Goal: Transaction & Acquisition: Book appointment/travel/reservation

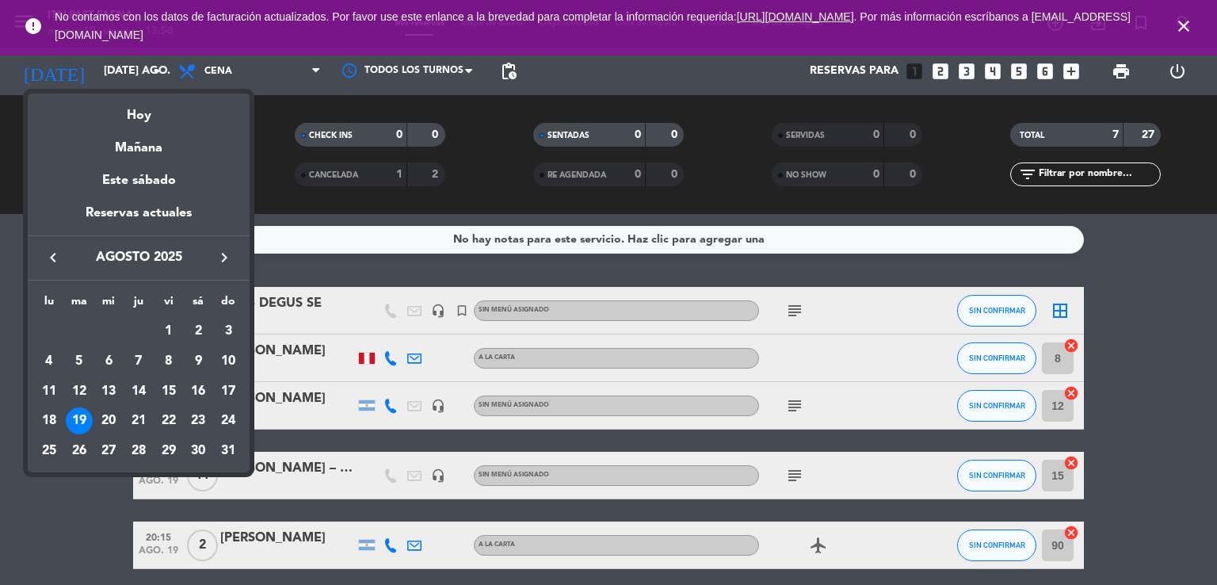
drag, startPoint x: 0, startPoint y: 0, endPoint x: 235, endPoint y: 258, distance: 348.9
click at [235, 258] on button "keyboard_arrow_right" at bounding box center [224, 257] width 29 height 21
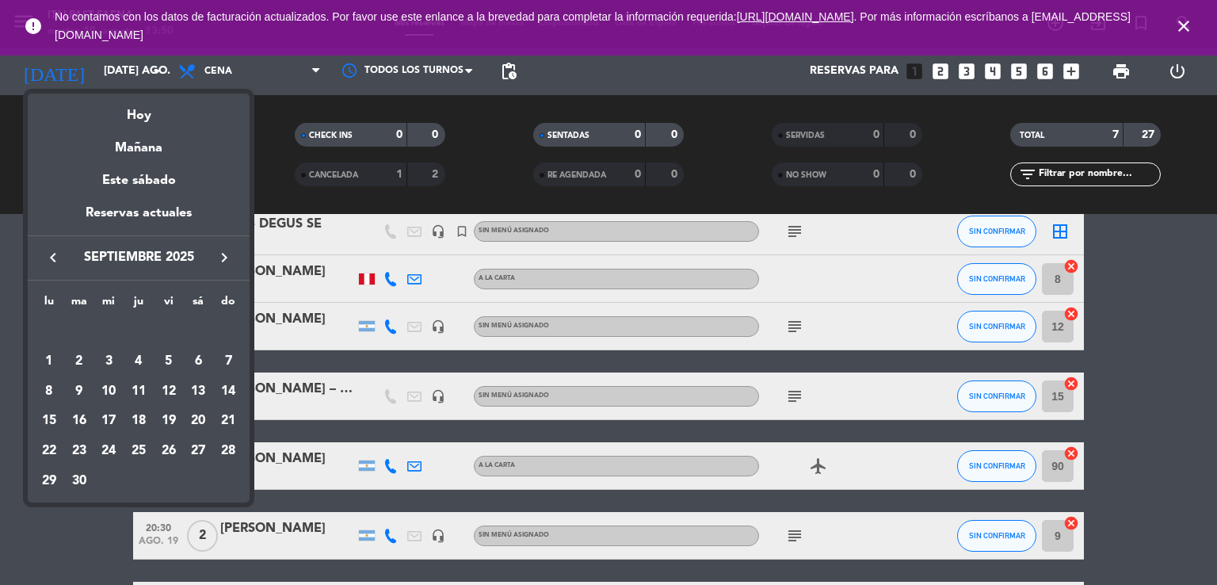
click at [235, 258] on button "keyboard_arrow_right" at bounding box center [224, 257] width 29 height 21
click at [223, 250] on icon "keyboard_arrow_right" at bounding box center [224, 257] width 19 height 19
click at [80, 422] on div "18" at bounding box center [79, 420] width 27 height 27
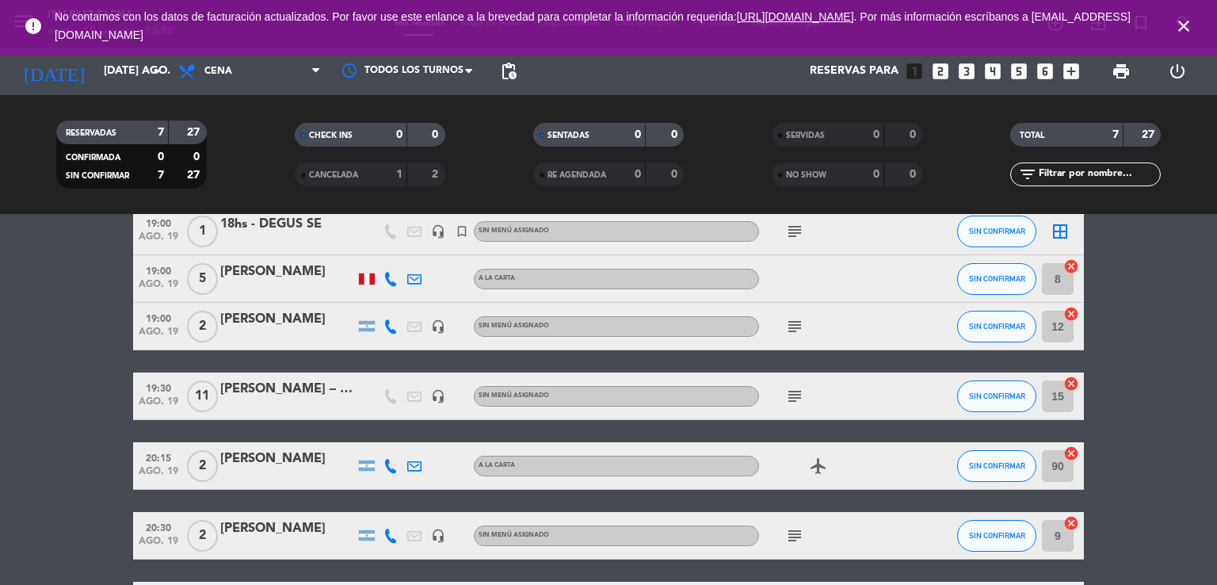
type input "[DATE] nov."
click at [1180, 27] on icon "close" at bounding box center [1184, 26] width 19 height 19
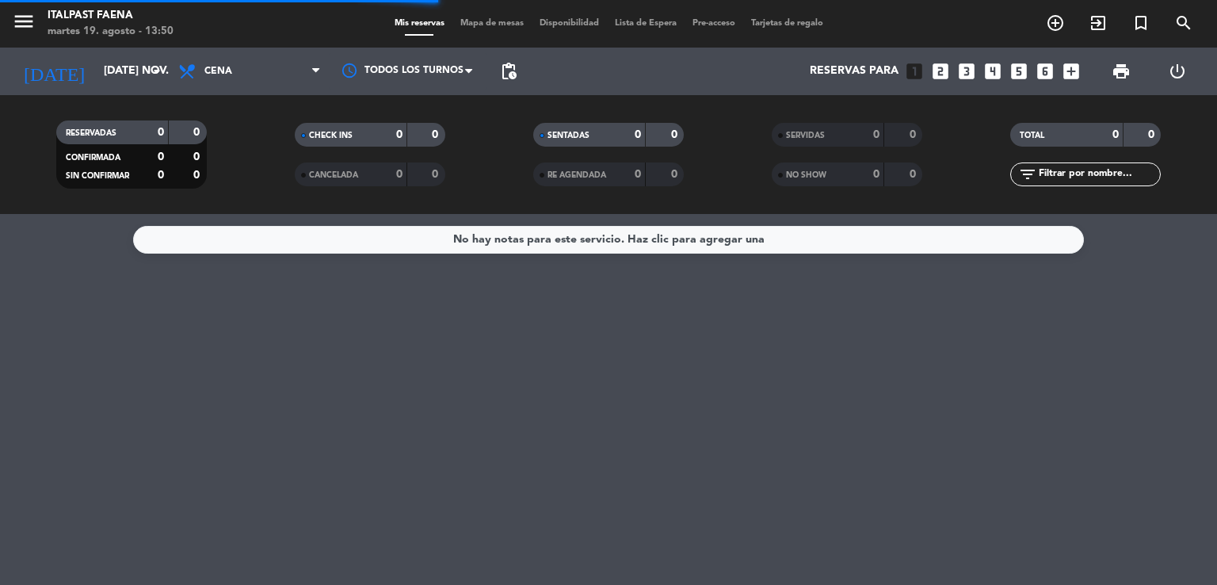
scroll to position [0, 0]
click at [29, 26] on icon "menu" at bounding box center [24, 22] width 24 height 24
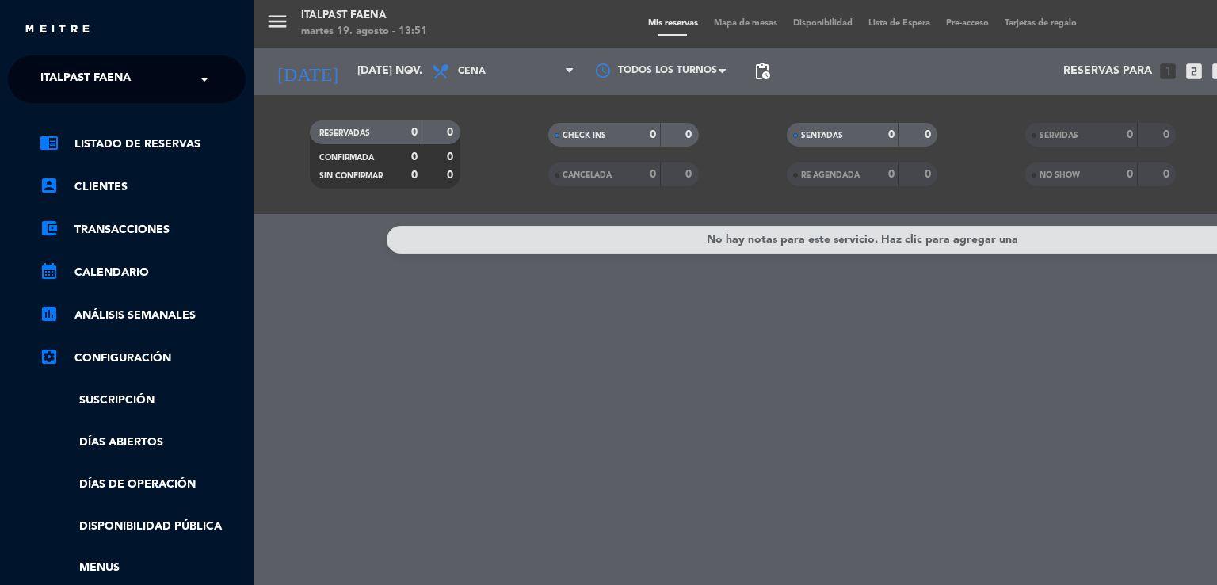
click at [92, 94] on span "Italpast Faena" at bounding box center [85, 79] width 90 height 33
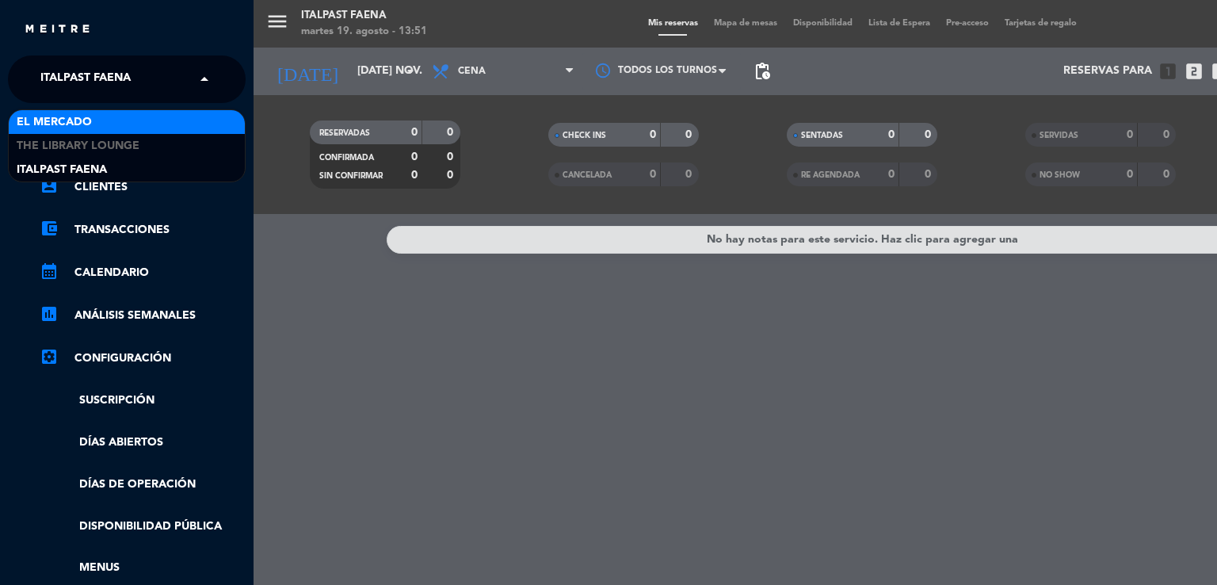
click at [86, 126] on span "El Mercado" at bounding box center [54, 122] width 75 height 18
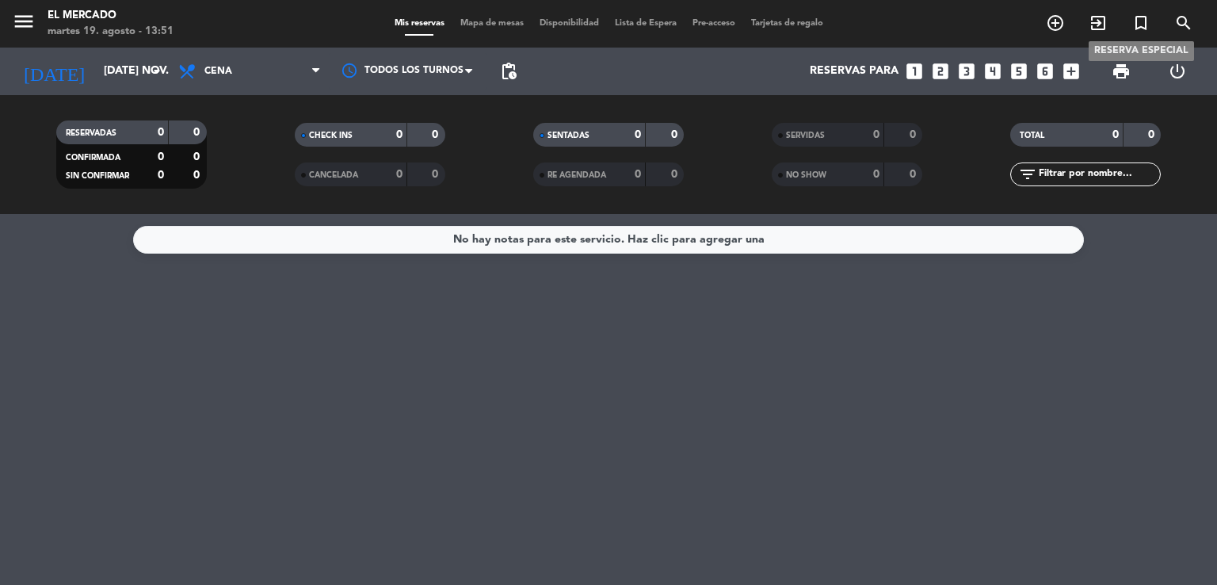
click at [1136, 19] on icon "turned_in_not" at bounding box center [1141, 22] width 19 height 19
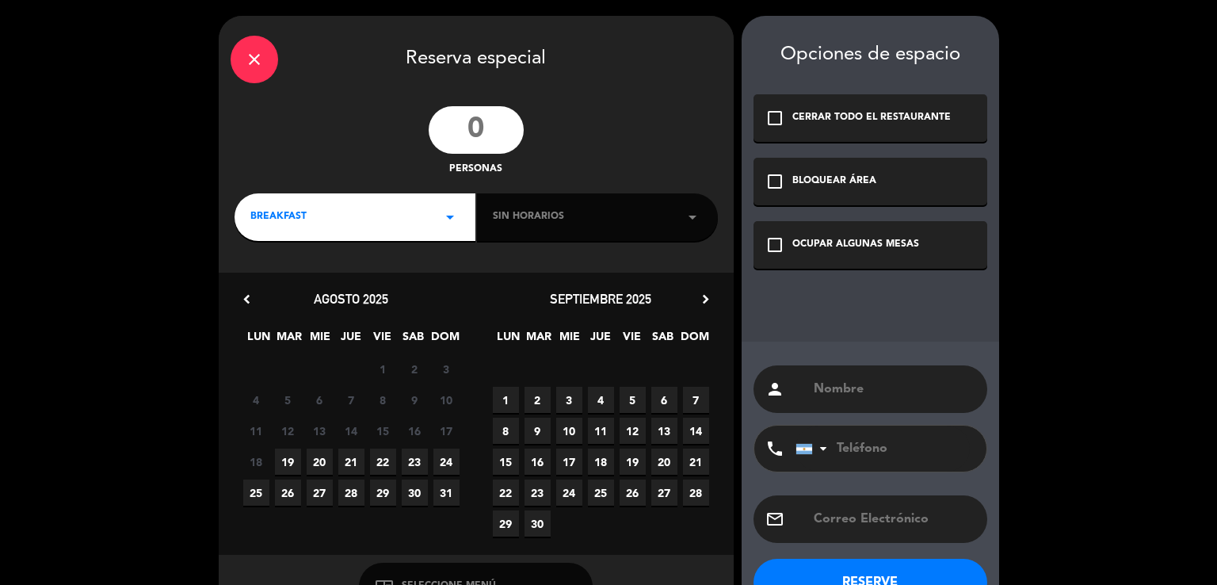
click at [483, 123] on input "number" at bounding box center [476, 130] width 95 height 48
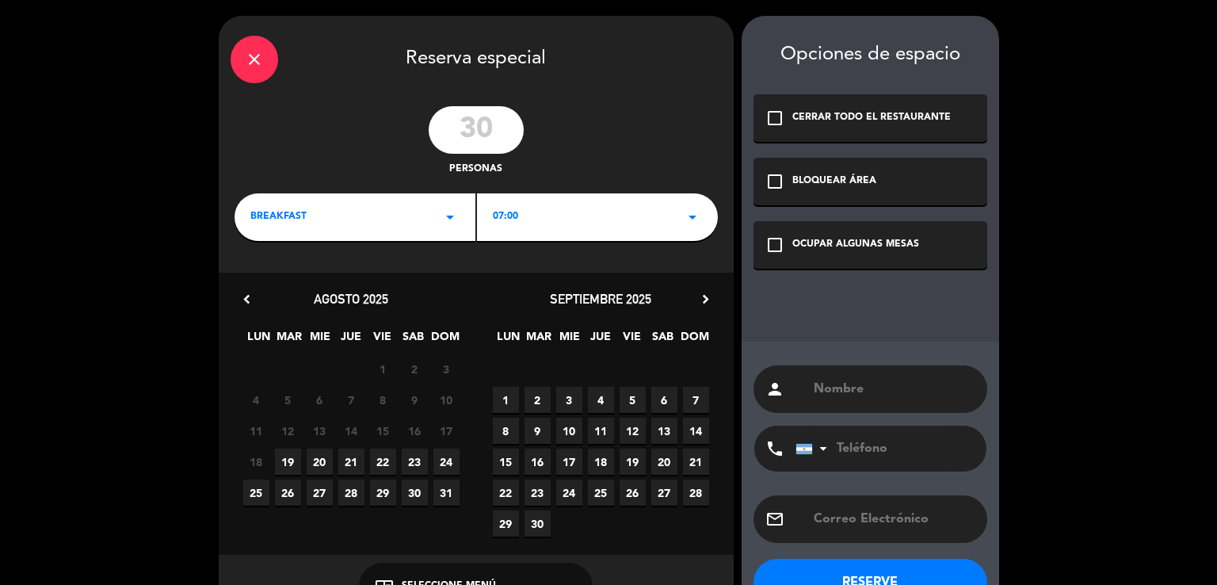
type input "30"
click at [330, 213] on div "BREAKFAST arrow_drop_down" at bounding box center [355, 217] width 241 height 48
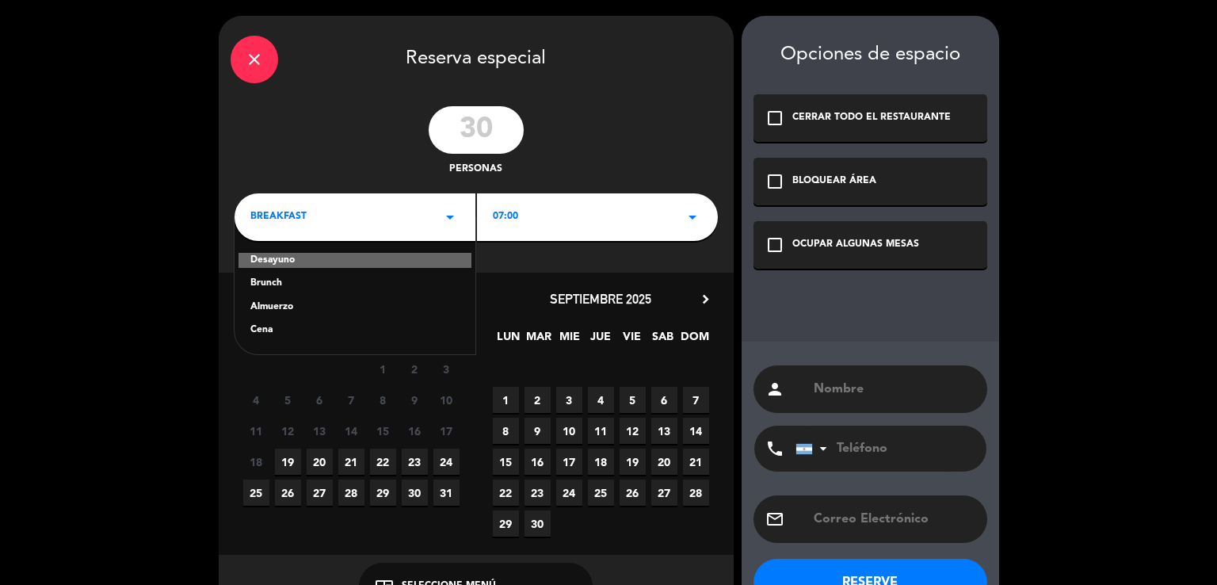
click at [301, 337] on div "Cena" at bounding box center [354, 331] width 209 height 16
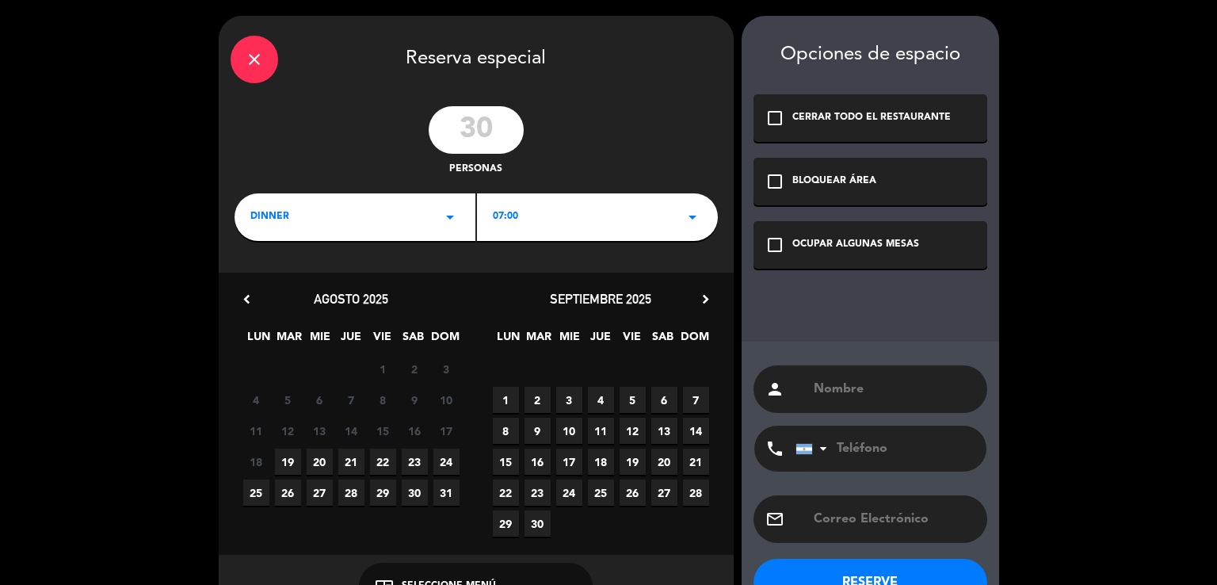
click at [828, 235] on div "check_box_outline_blank OCUPAR ALGUNAS MESAS" at bounding box center [871, 245] width 234 height 48
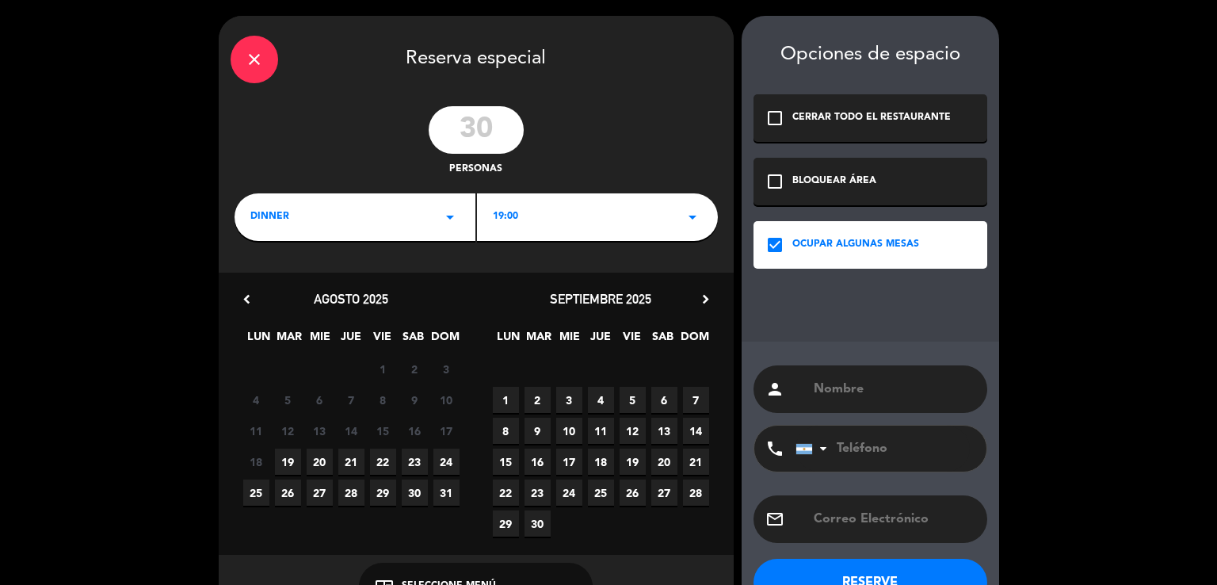
click at [555, 227] on div "19:00 arrow_drop_down" at bounding box center [597, 217] width 241 height 48
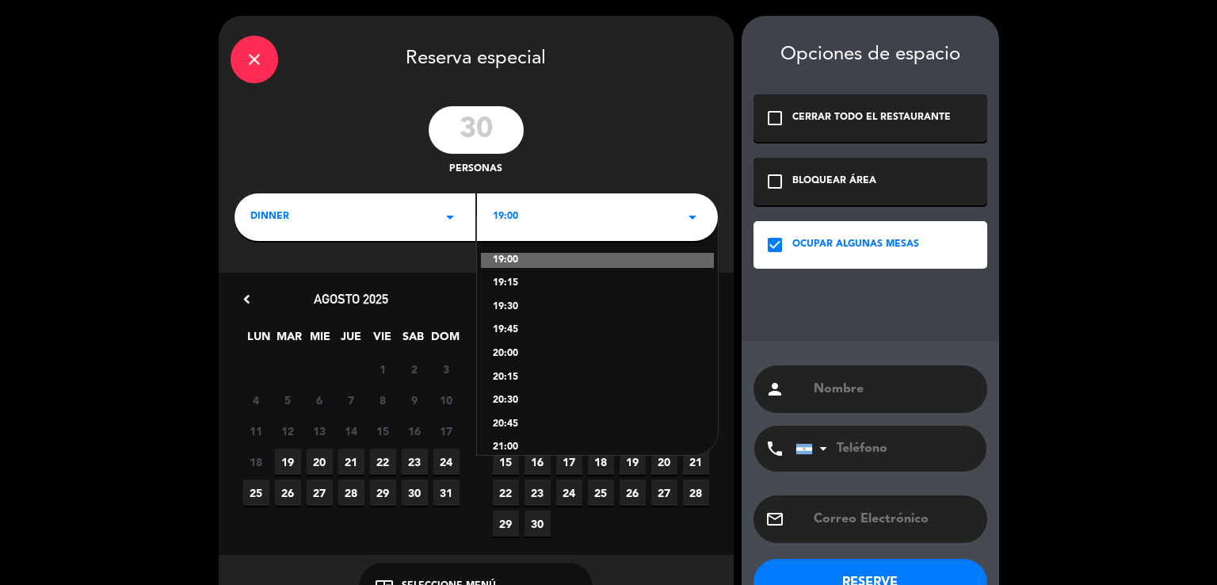
click at [555, 227] on div "19:00 arrow_drop_down" at bounding box center [597, 217] width 241 height 48
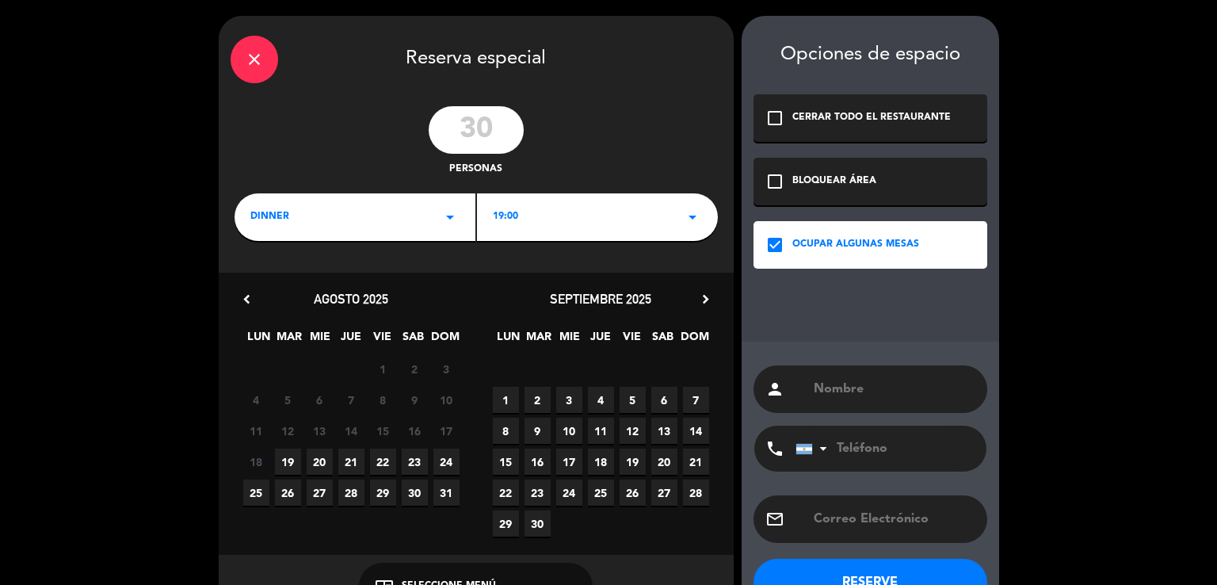
click at [699, 291] on icon "chevron_right" at bounding box center [705, 299] width 17 height 17
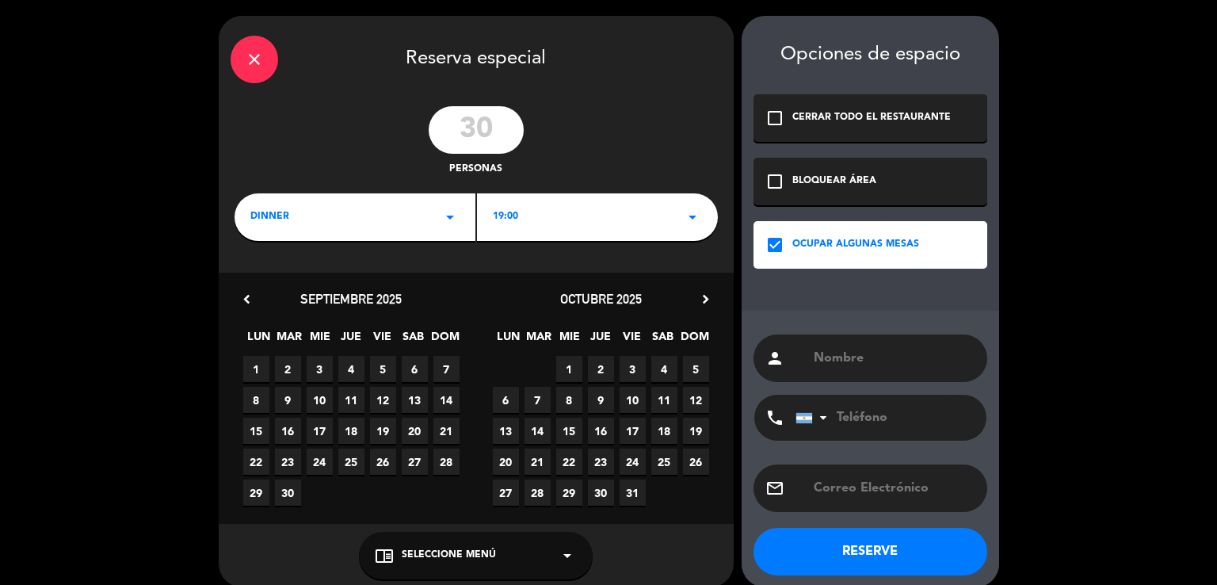
click at [700, 286] on div "chevron_left septiembre 2025 LUN MAR [PERSON_NAME] VIE SAB DOM 1 2 3 4 5 6 7 8 …" at bounding box center [476, 398] width 515 height 251
click at [700, 291] on icon "chevron_right" at bounding box center [705, 299] width 17 height 17
click at [545, 456] on span "18" at bounding box center [538, 462] width 26 height 26
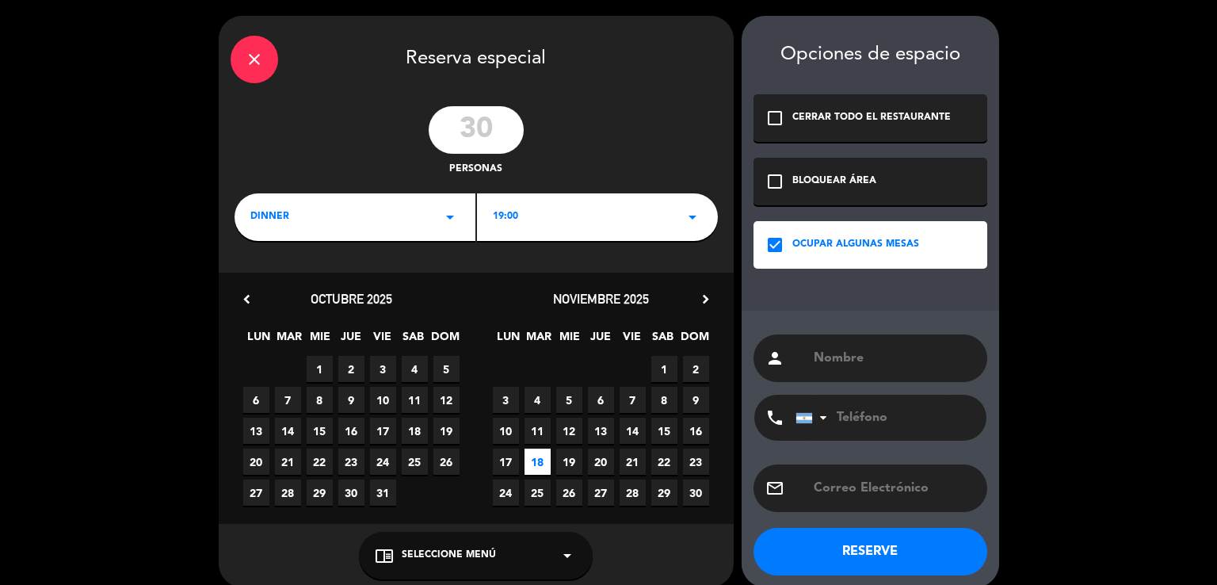
click at [854, 369] on div "person" at bounding box center [871, 358] width 234 height 48
click at [824, 360] on input "text" at bounding box center [893, 358] width 163 height 22
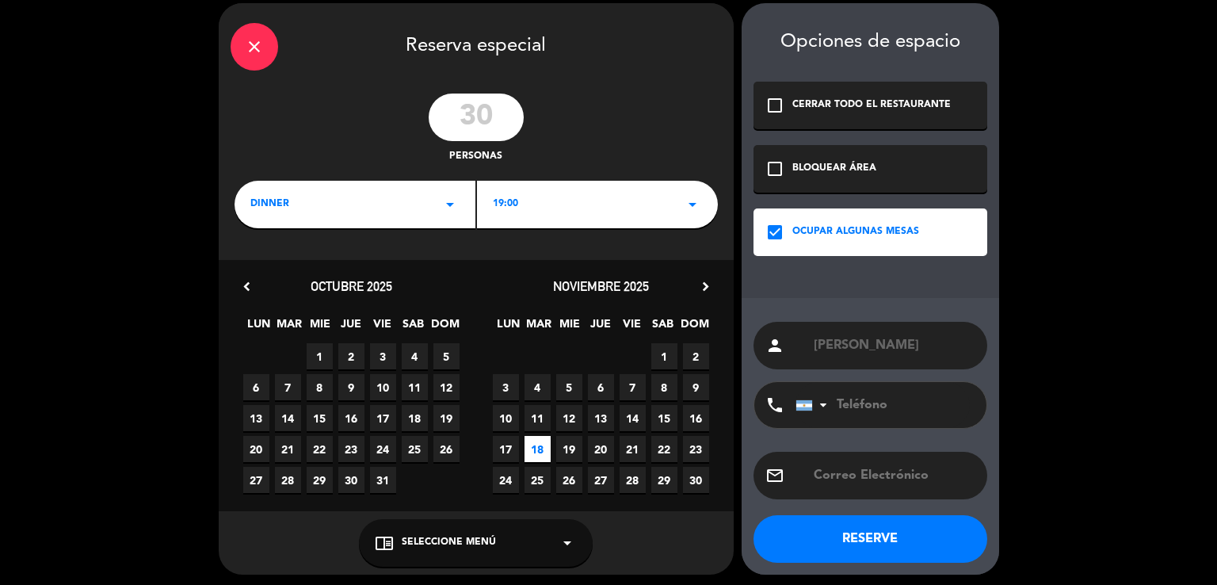
scroll to position [17, 0]
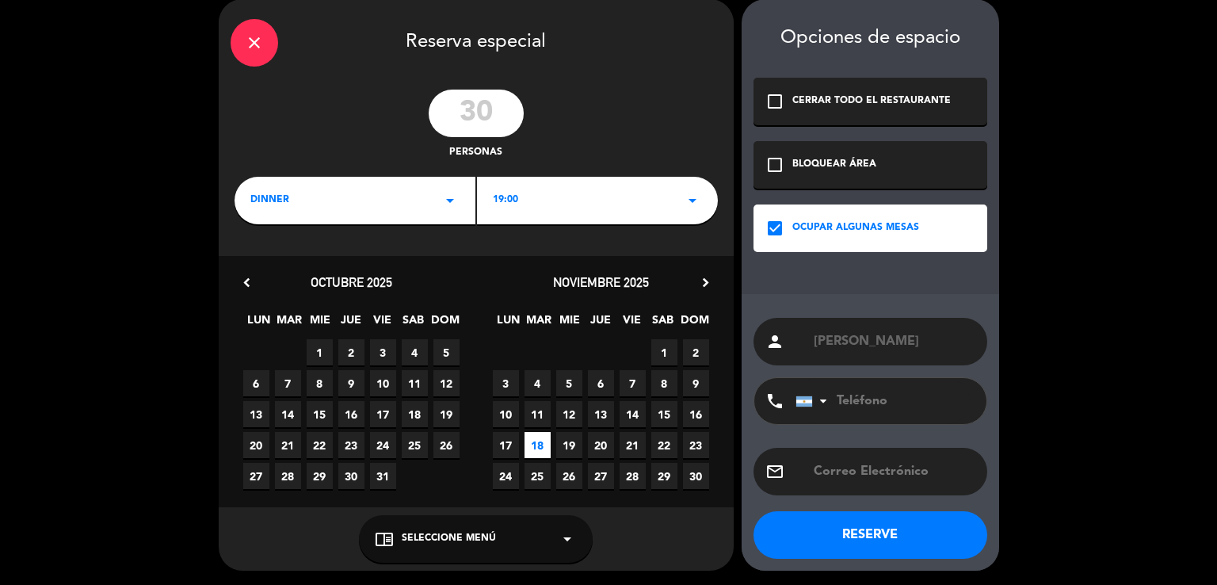
type input "[PERSON_NAME]"
click at [859, 521] on button "RESERVE" at bounding box center [871, 535] width 234 height 48
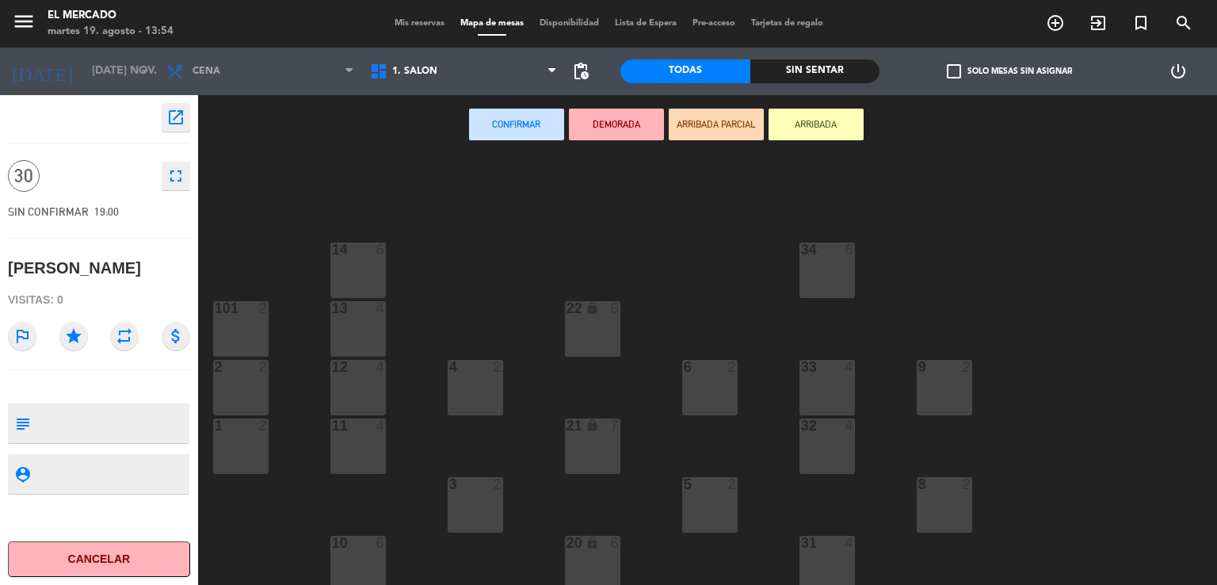
click at [352, 271] on div "14 6" at bounding box center [357, 270] width 55 height 55
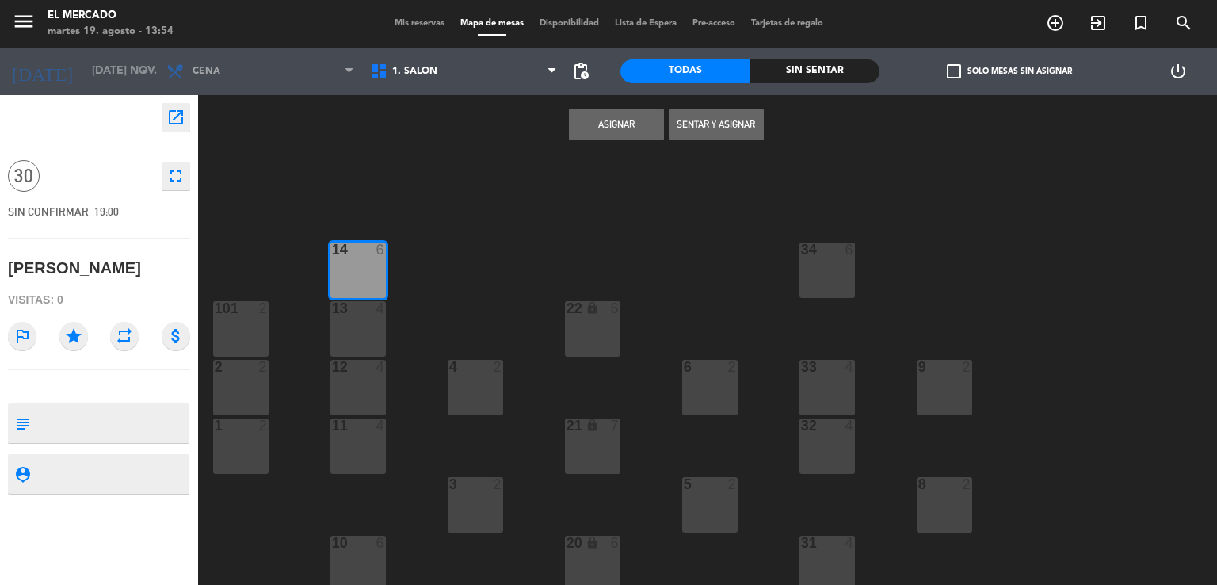
click at [358, 331] on div "13 4" at bounding box center [357, 328] width 55 height 55
click at [355, 374] on div "12 4" at bounding box center [357, 368] width 55 height 16
click at [362, 449] on div "11 4" at bounding box center [357, 445] width 55 height 55
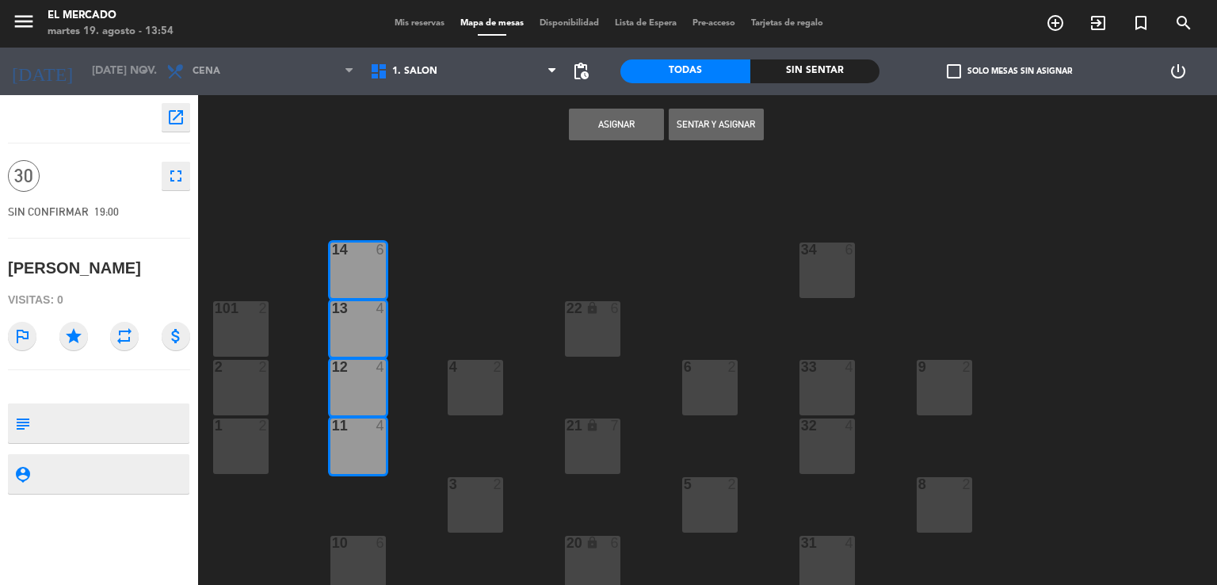
click at [358, 548] on div at bounding box center [358, 543] width 26 height 14
click at [599, 330] on div "22 lock 6" at bounding box center [592, 328] width 55 height 55
click at [566, 464] on div "21 lock 7" at bounding box center [592, 445] width 55 height 55
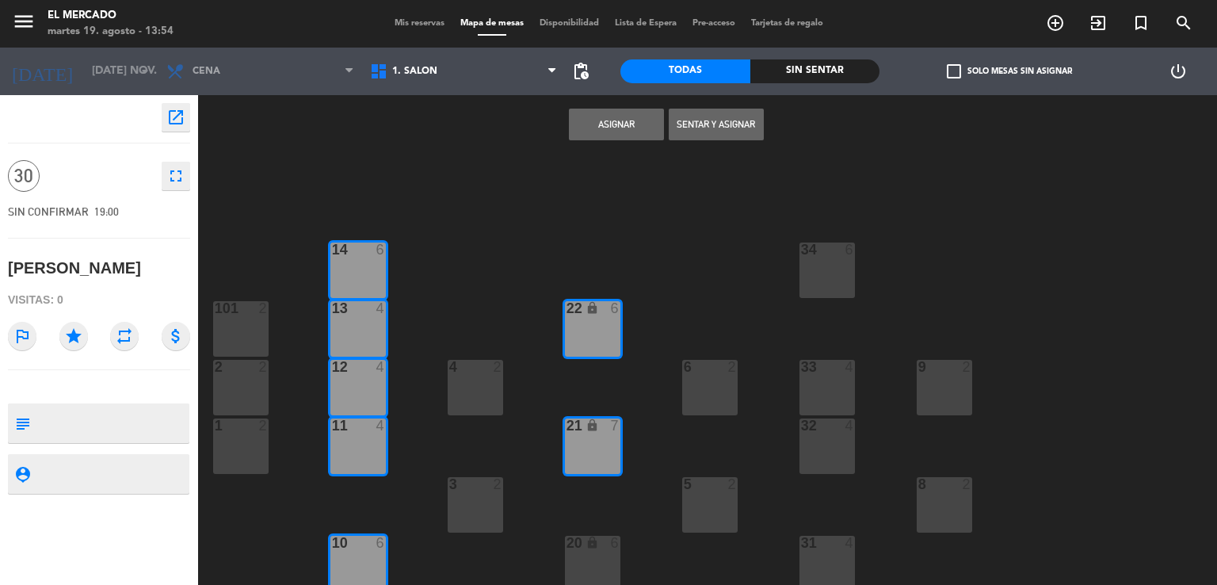
click at [583, 540] on div "lock" at bounding box center [592, 543] width 26 height 15
click at [570, 116] on button "Asignar" at bounding box center [616, 125] width 95 height 32
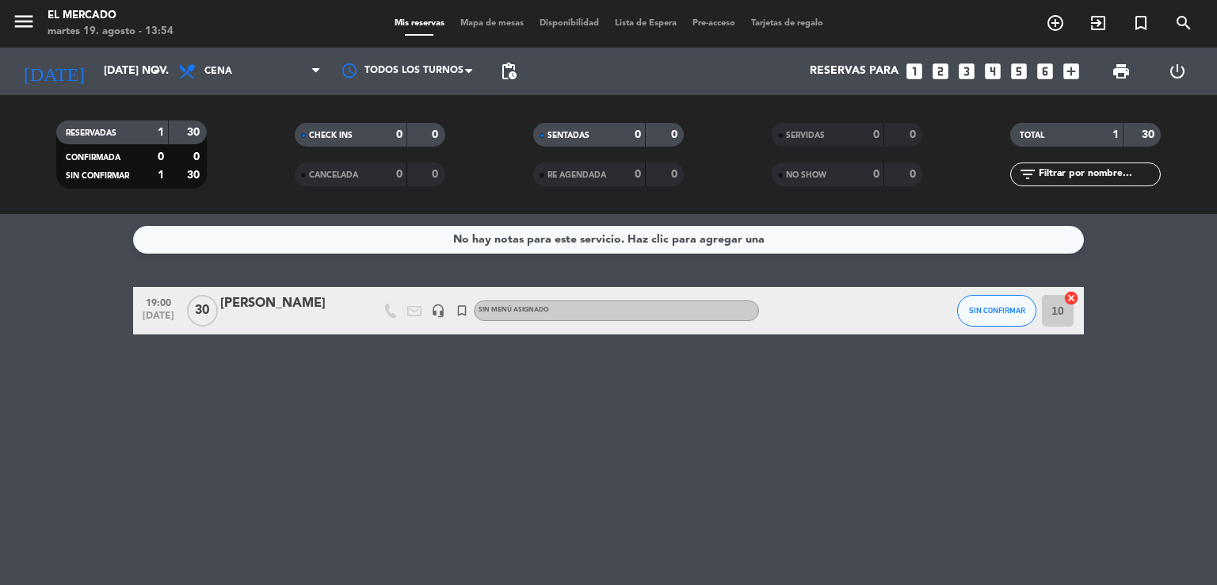
click at [283, 318] on div at bounding box center [287, 321] width 135 height 13
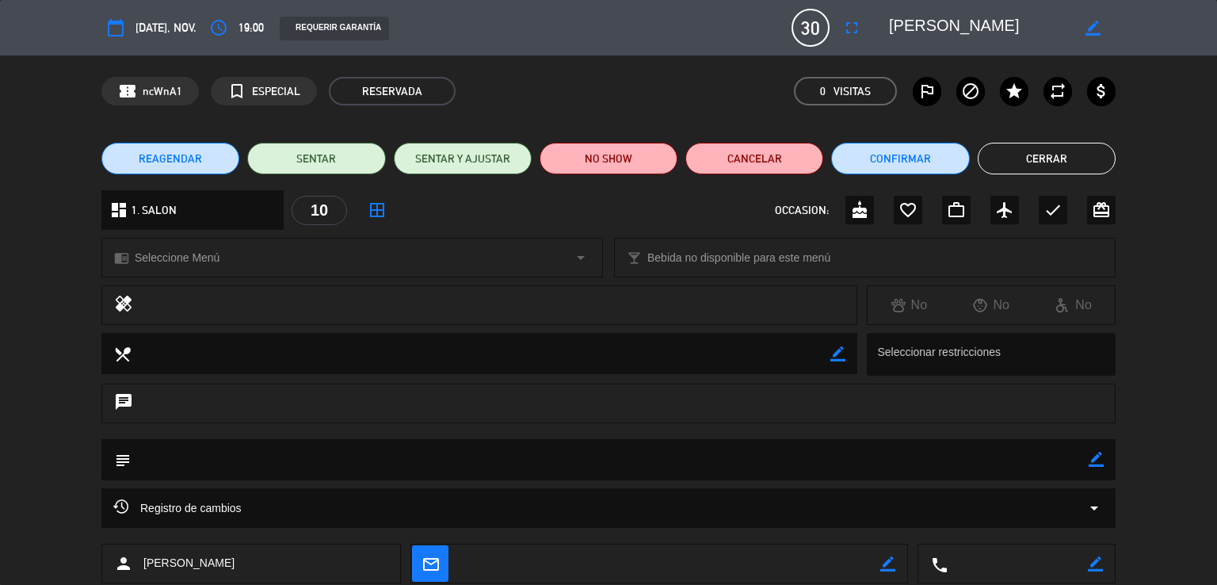
click at [1100, 460] on icon "border_color" at bounding box center [1096, 459] width 15 height 15
click at [1000, 475] on textarea at bounding box center [610, 459] width 958 height 40
type textarea "190825 - VH - Adentro. Menu a definir"
click at [1105, 456] on div "subject" at bounding box center [608, 459] width 1014 height 41
click at [1094, 456] on icon at bounding box center [1096, 459] width 15 height 15
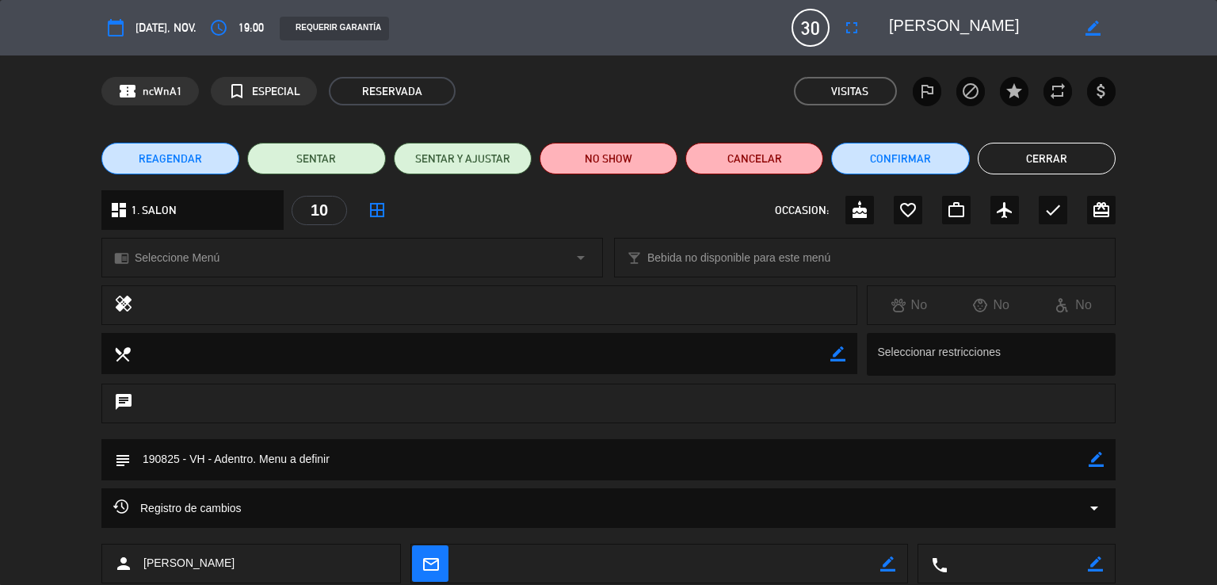
click at [1026, 156] on button "Cerrar" at bounding box center [1047, 159] width 138 height 32
